Goal: Task Accomplishment & Management: Complete application form

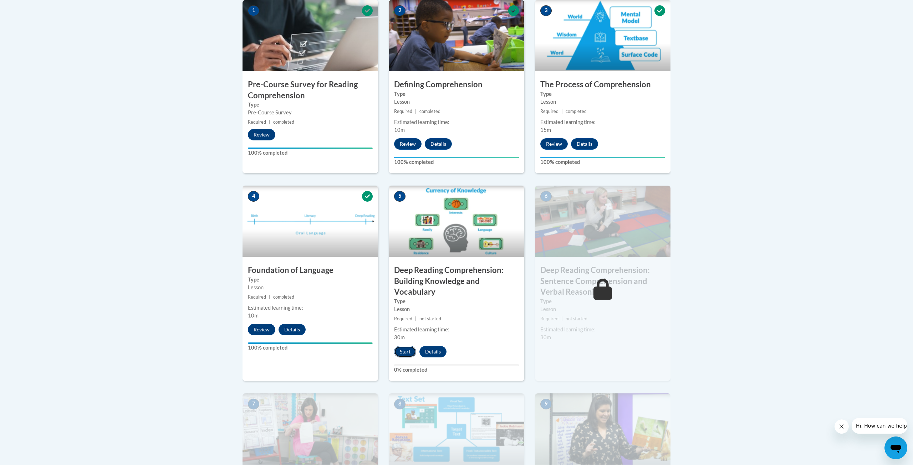
click at [403, 352] on button "Start" at bounding box center [405, 351] width 22 height 11
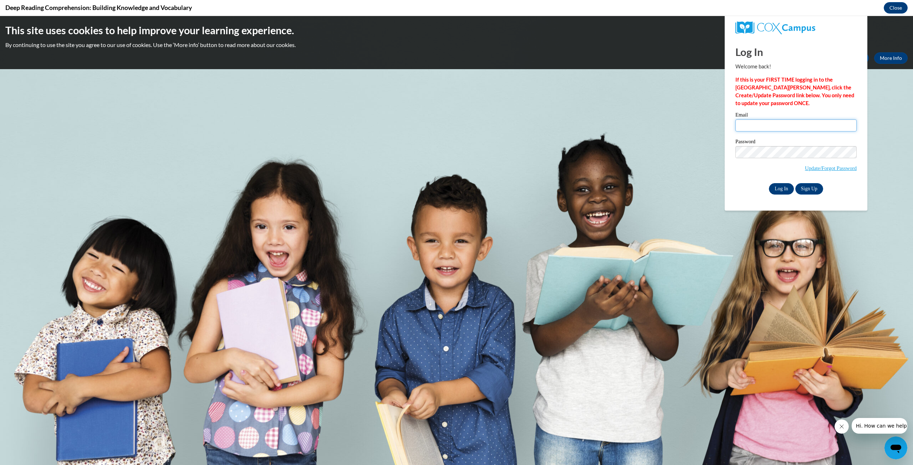
type input "[EMAIL_ADDRESS][DOMAIN_NAME]"
click at [781, 189] on input "Log In" at bounding box center [781, 188] width 25 height 11
